Goal: Task Accomplishment & Management: Manage account settings

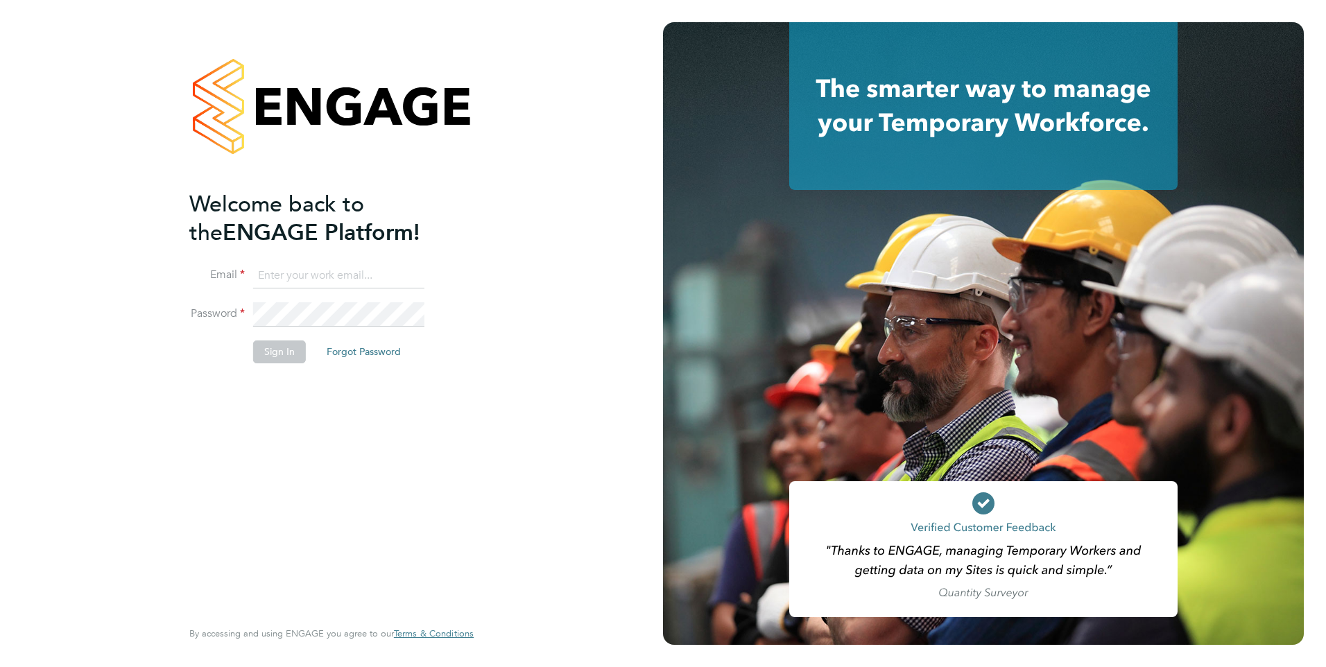
type input "bethany.haswell@weare5values.com"
drag, startPoint x: 277, startPoint y: 355, endPoint x: 283, endPoint y: 351, distance: 7.5
click at [277, 355] on button "Sign In" at bounding box center [279, 351] width 53 height 22
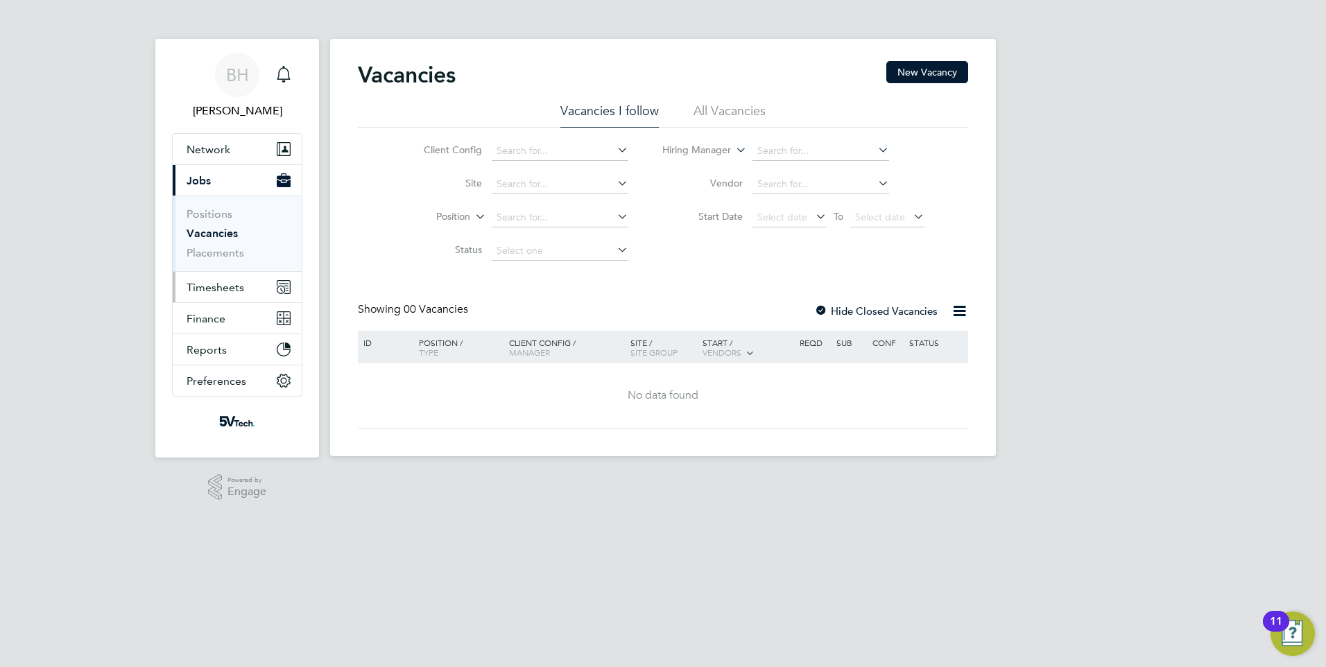
click at [241, 286] on span "Timesheets" at bounding box center [216, 287] width 58 height 13
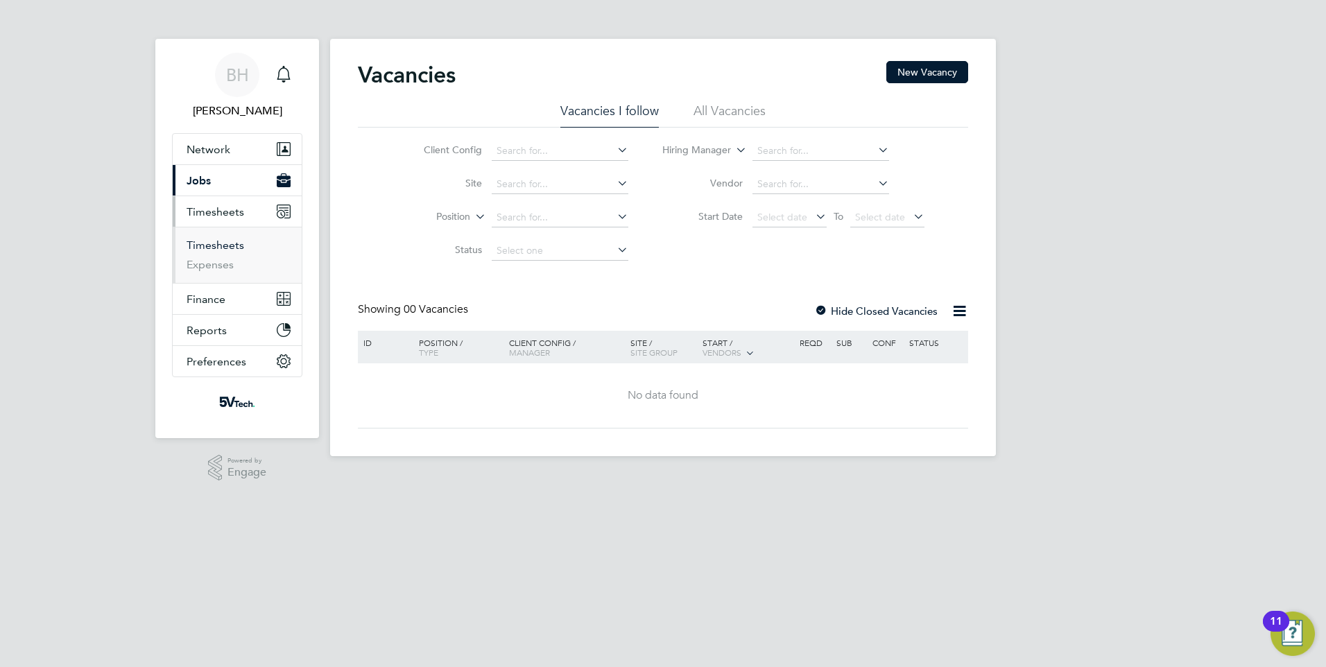
click at [211, 243] on link "Timesheets" at bounding box center [216, 245] width 58 height 13
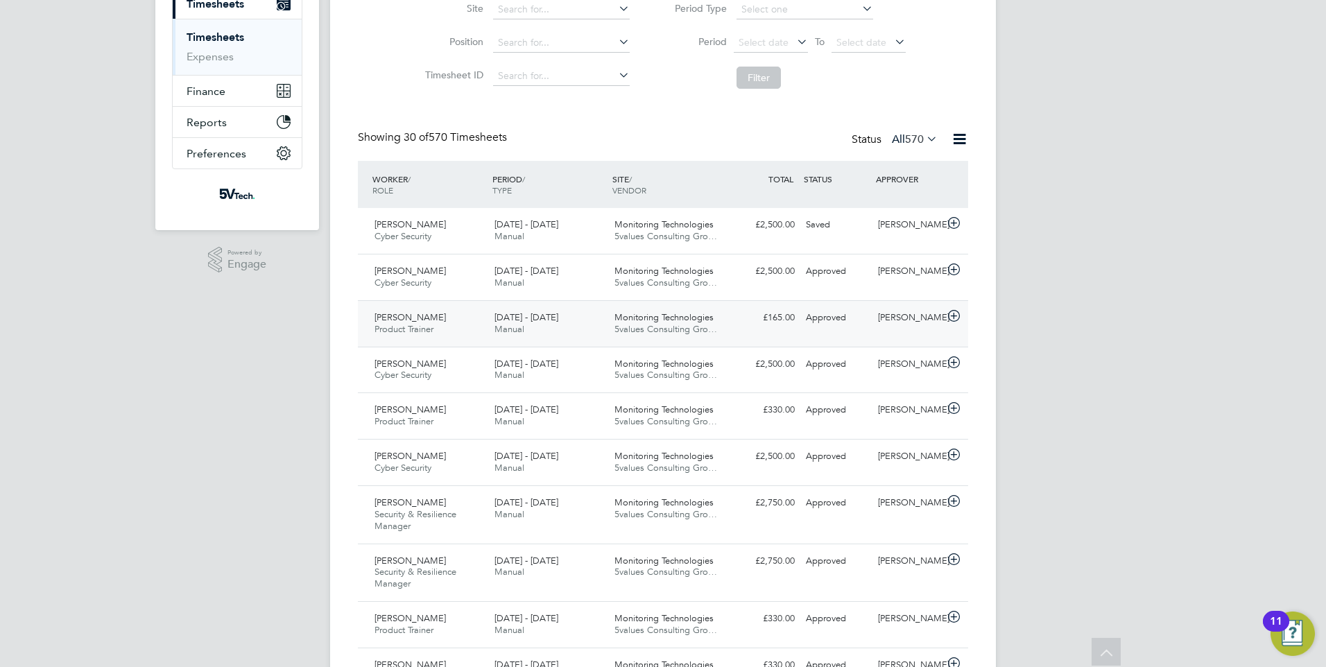
click at [954, 314] on icon at bounding box center [953, 316] width 17 height 11
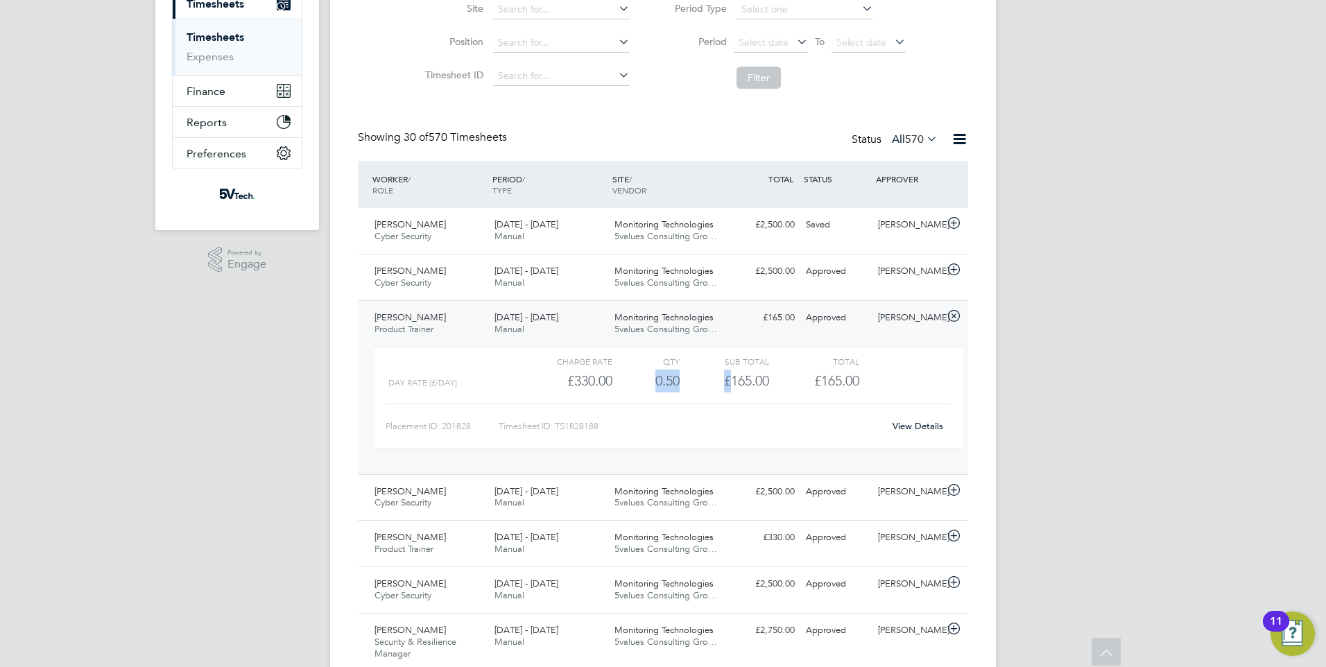
drag, startPoint x: 668, startPoint y: 387, endPoint x: 732, endPoint y: 375, distance: 64.2
click at [732, 375] on div "Day Rate (£/day) £330.00 0.5 0.50 1 £165.00 £165.00" at bounding box center [668, 381] width 588 height 23
drag, startPoint x: 732, startPoint y: 375, endPoint x: 876, endPoint y: 401, distance: 147.3
click at [834, 404] on div "Placement ID: 201828 Timesheet ID: TS1828188 View Details" at bounding box center [669, 421] width 566 height 34
click at [926, 429] on link "View Details" at bounding box center [917, 426] width 51 height 12
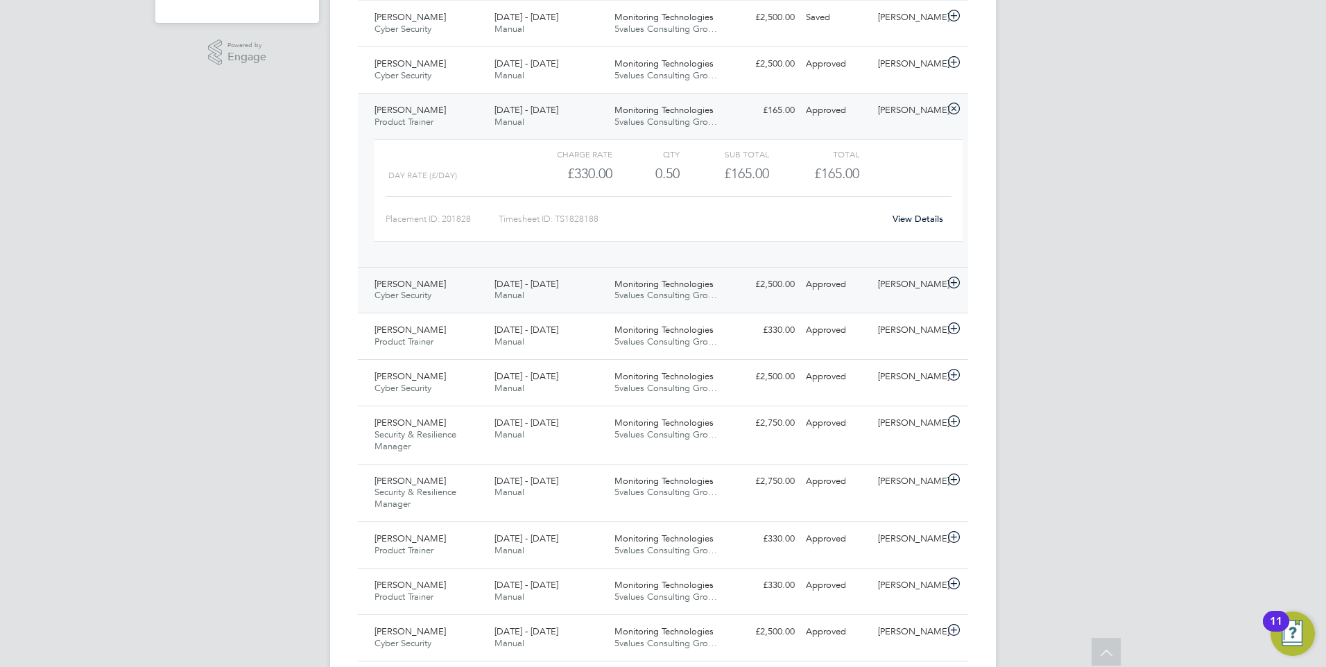
scroll to position [416, 0]
click at [953, 107] on icon at bounding box center [953, 108] width 17 height 11
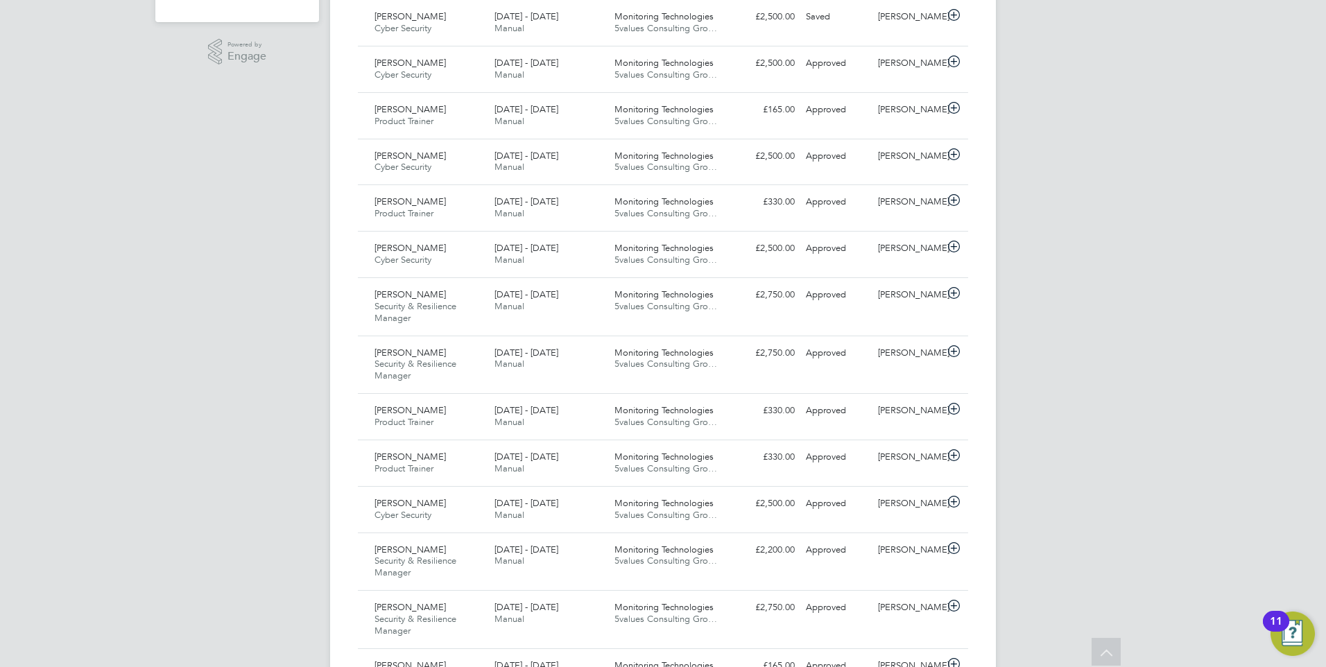
scroll to position [277, 0]
